Goal: Task Accomplishment & Management: Complete application form

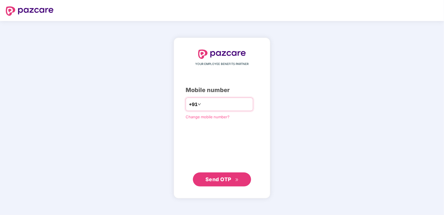
type input "**********"
click at [229, 181] on span "Send OTP" at bounding box center [219, 179] width 26 height 6
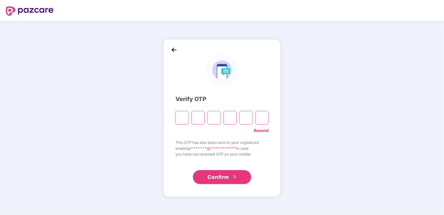
type input "*"
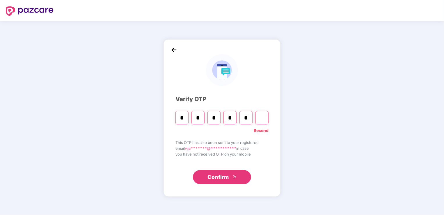
type input "*"
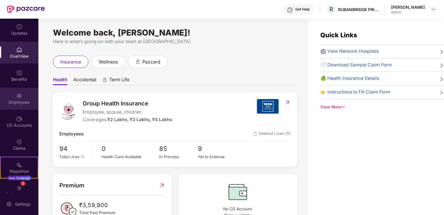
click at [20, 94] on img at bounding box center [19, 96] width 6 height 6
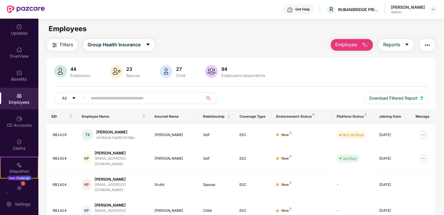
click at [363, 42] on img "button" at bounding box center [365, 45] width 7 height 7
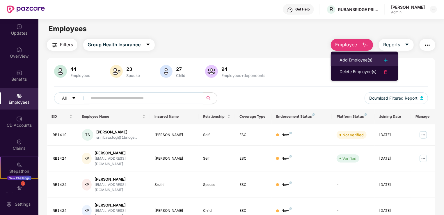
click at [358, 57] on div "Add Employee(s)" at bounding box center [356, 60] width 33 height 7
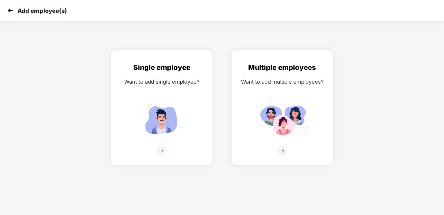
click at [162, 152] on img at bounding box center [162, 151] width 10 height 10
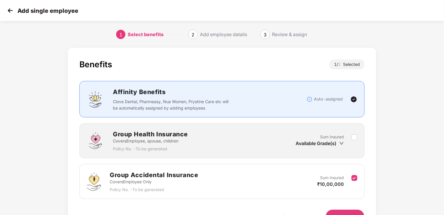
click at [9, 9] on img at bounding box center [10, 10] width 9 height 9
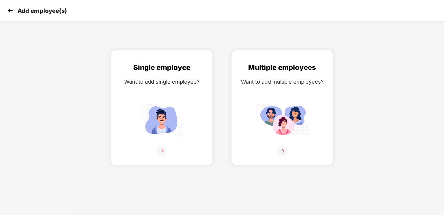
click at [9, 9] on img at bounding box center [10, 10] width 9 height 9
